Goal: Task Accomplishment & Management: Manage account settings

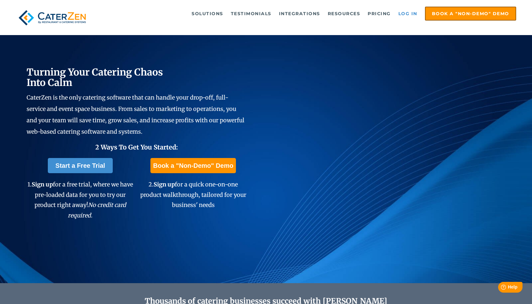
click at [405, 15] on link "Log in" at bounding box center [407, 13] width 25 height 13
click at [410, 13] on link "Log in" at bounding box center [407, 13] width 25 height 13
click at [402, 15] on link "Log in" at bounding box center [407, 13] width 25 height 13
click at [408, 13] on link "Log in" at bounding box center [407, 13] width 25 height 13
click at [406, 14] on link "Log in" at bounding box center [407, 13] width 25 height 13
